Goal: Transaction & Acquisition: Obtain resource

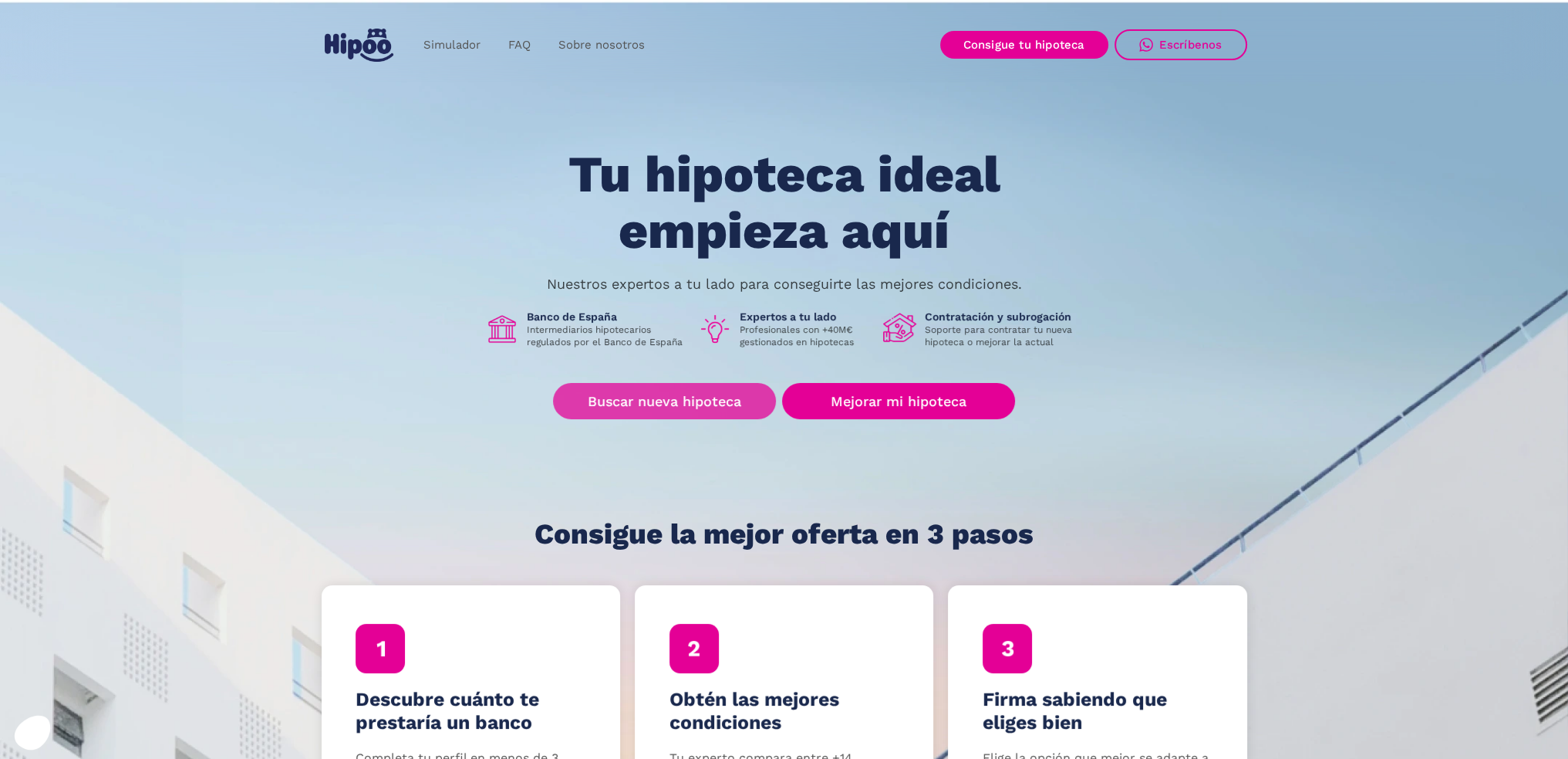
click at [668, 400] on link "Buscar nueva hipoteca" at bounding box center [664, 400] width 223 height 37
